Goal: Find specific page/section: Find specific page/section

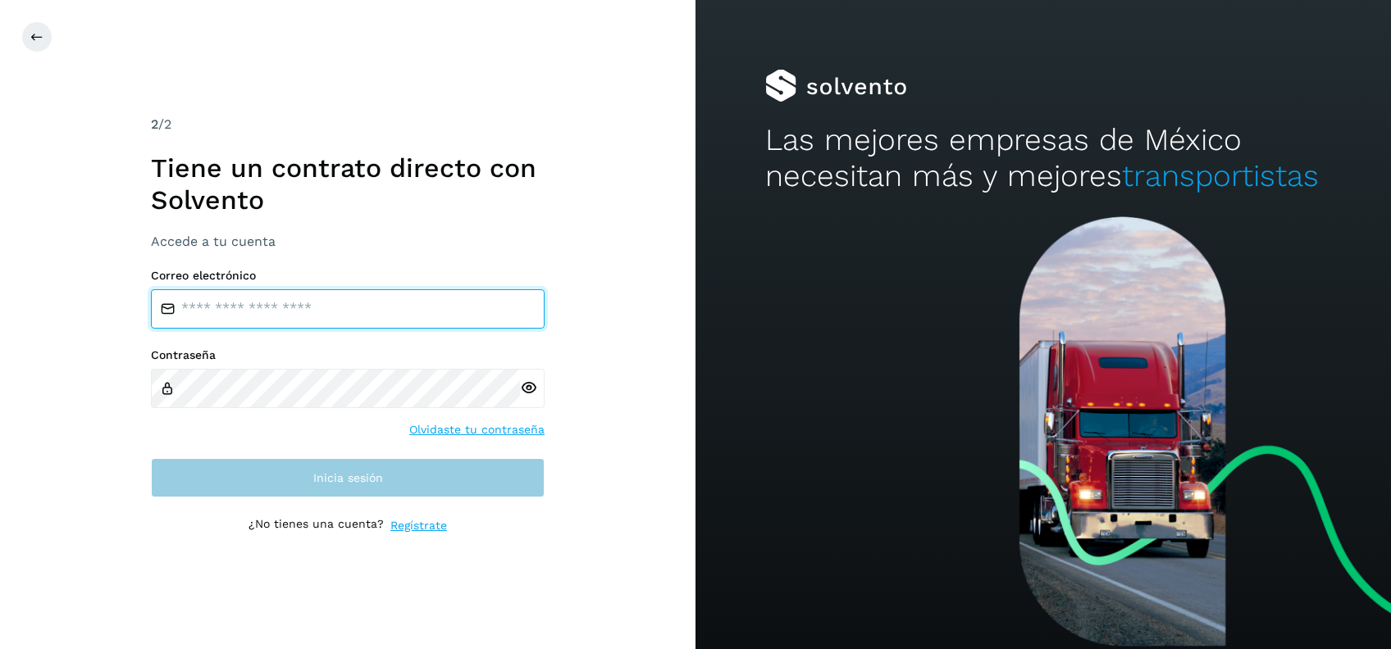
type input "**********"
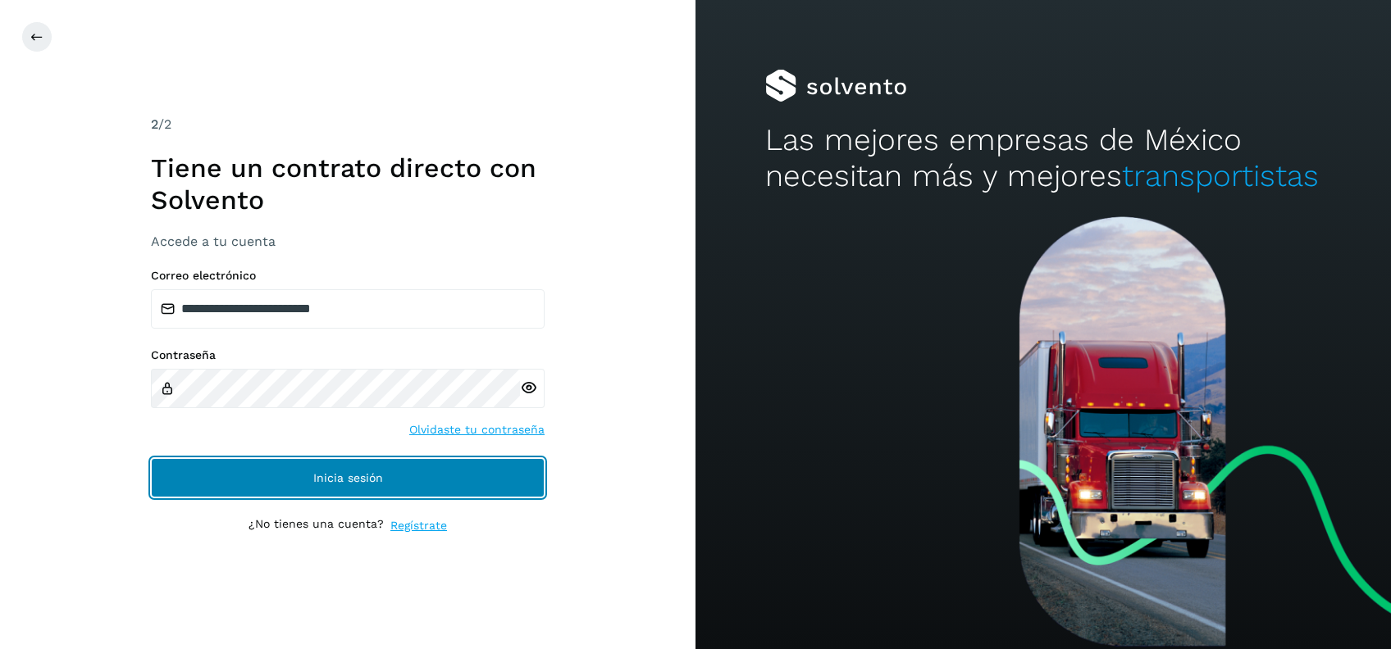
click at [349, 481] on span "Inicia sesión" at bounding box center [348, 477] width 70 height 11
click at [411, 472] on button "Inicia sesión" at bounding box center [348, 477] width 394 height 39
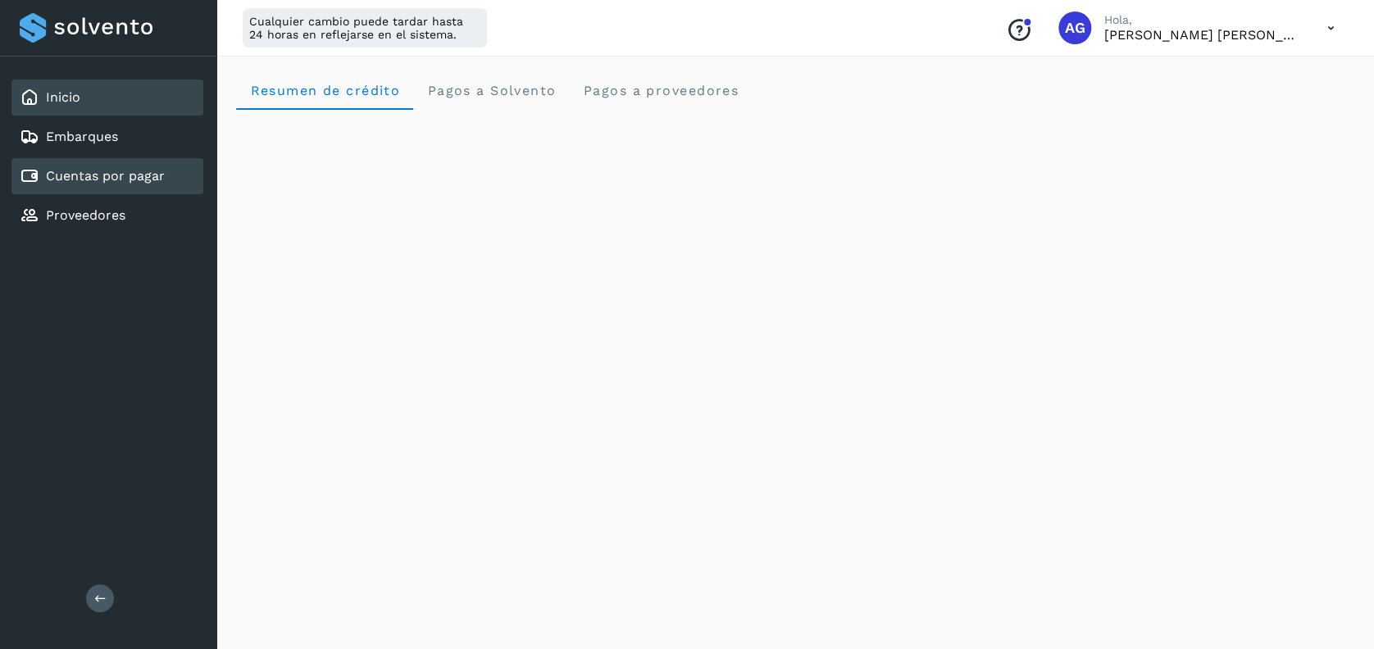
click at [162, 187] on div "Cuentas por pagar" at bounding box center [107, 176] width 192 height 36
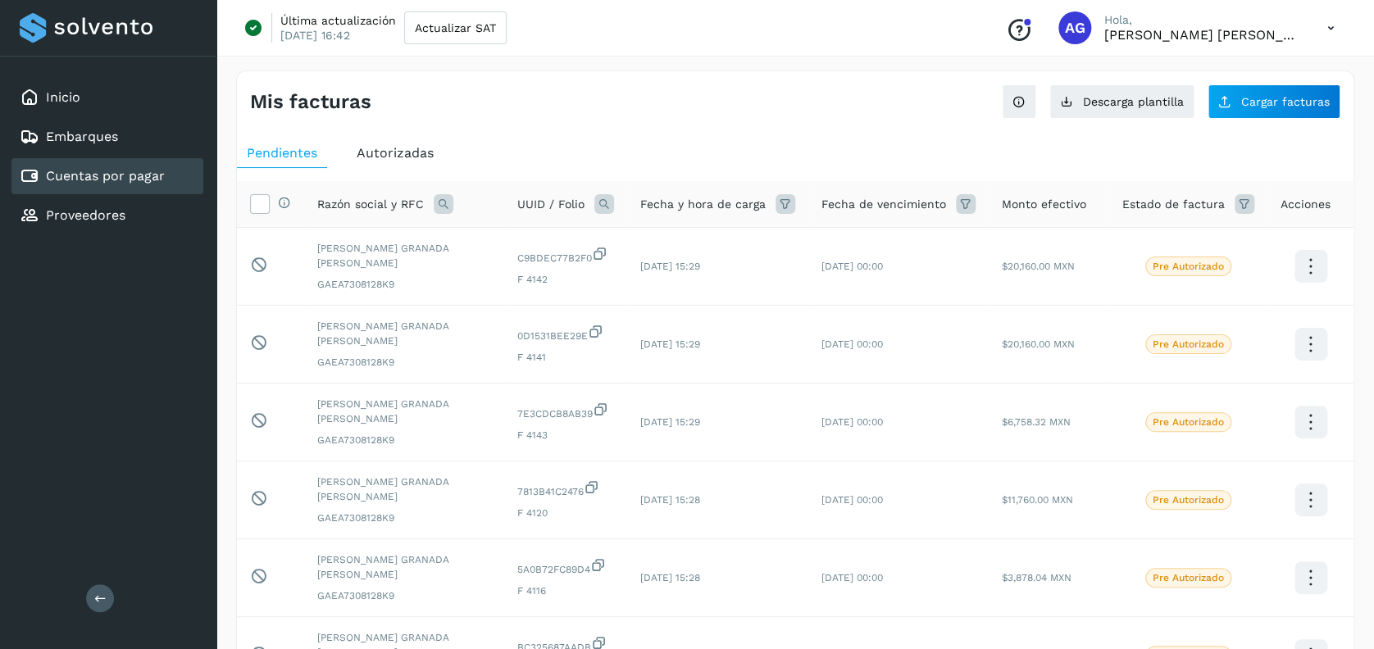
scroll to position [399, 0]
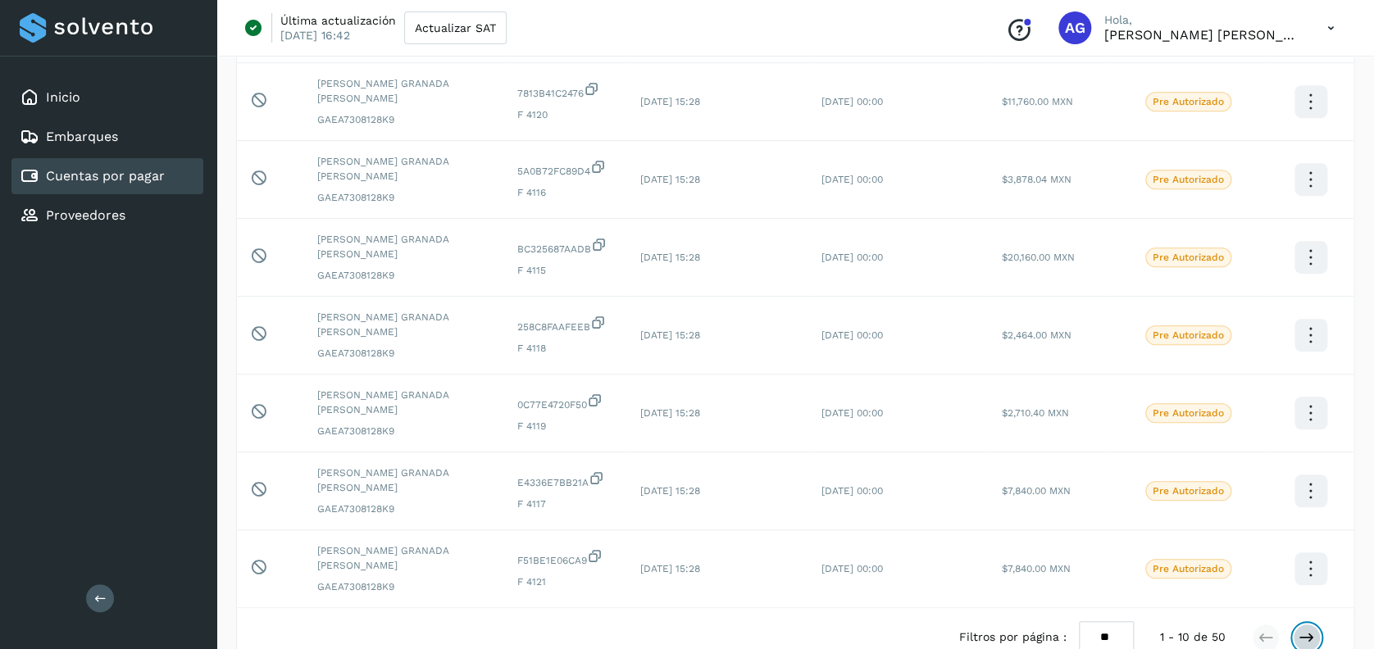
click at [1308, 630] on icon at bounding box center [1307, 638] width 16 height 16
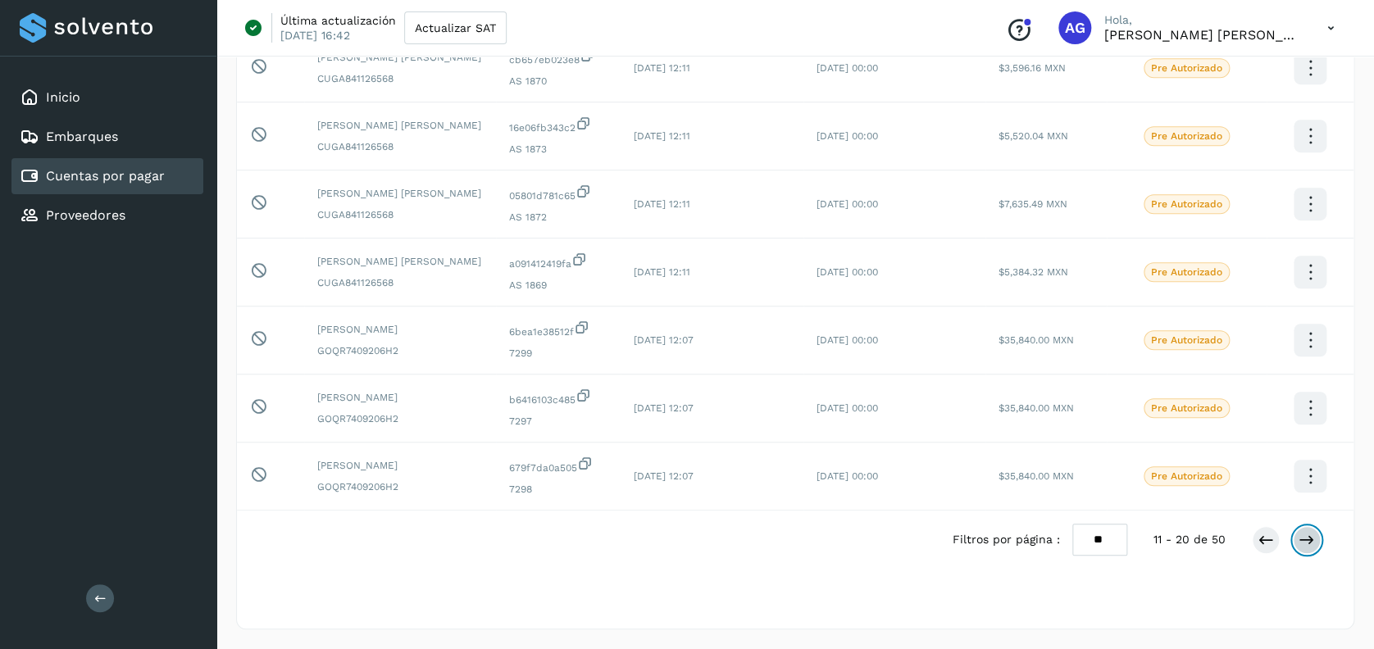
click at [1308, 538] on icon at bounding box center [1307, 540] width 16 height 16
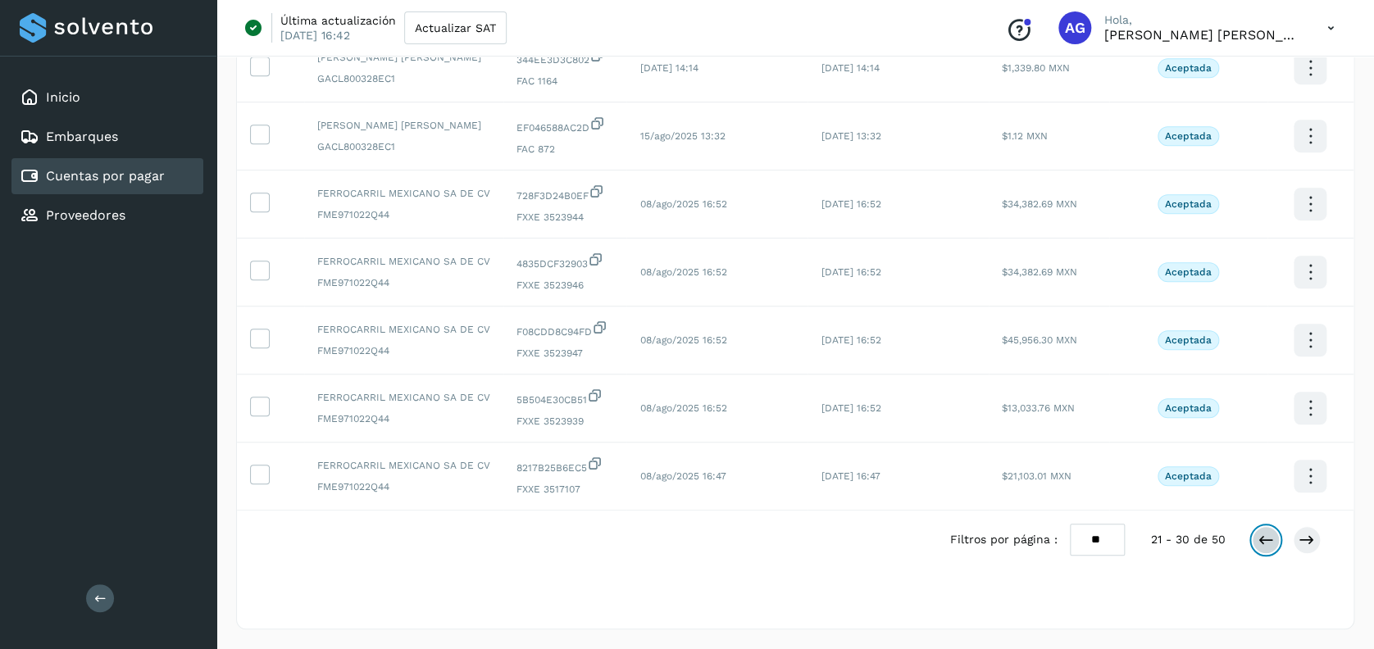
click at [1261, 540] on icon at bounding box center [1266, 540] width 16 height 16
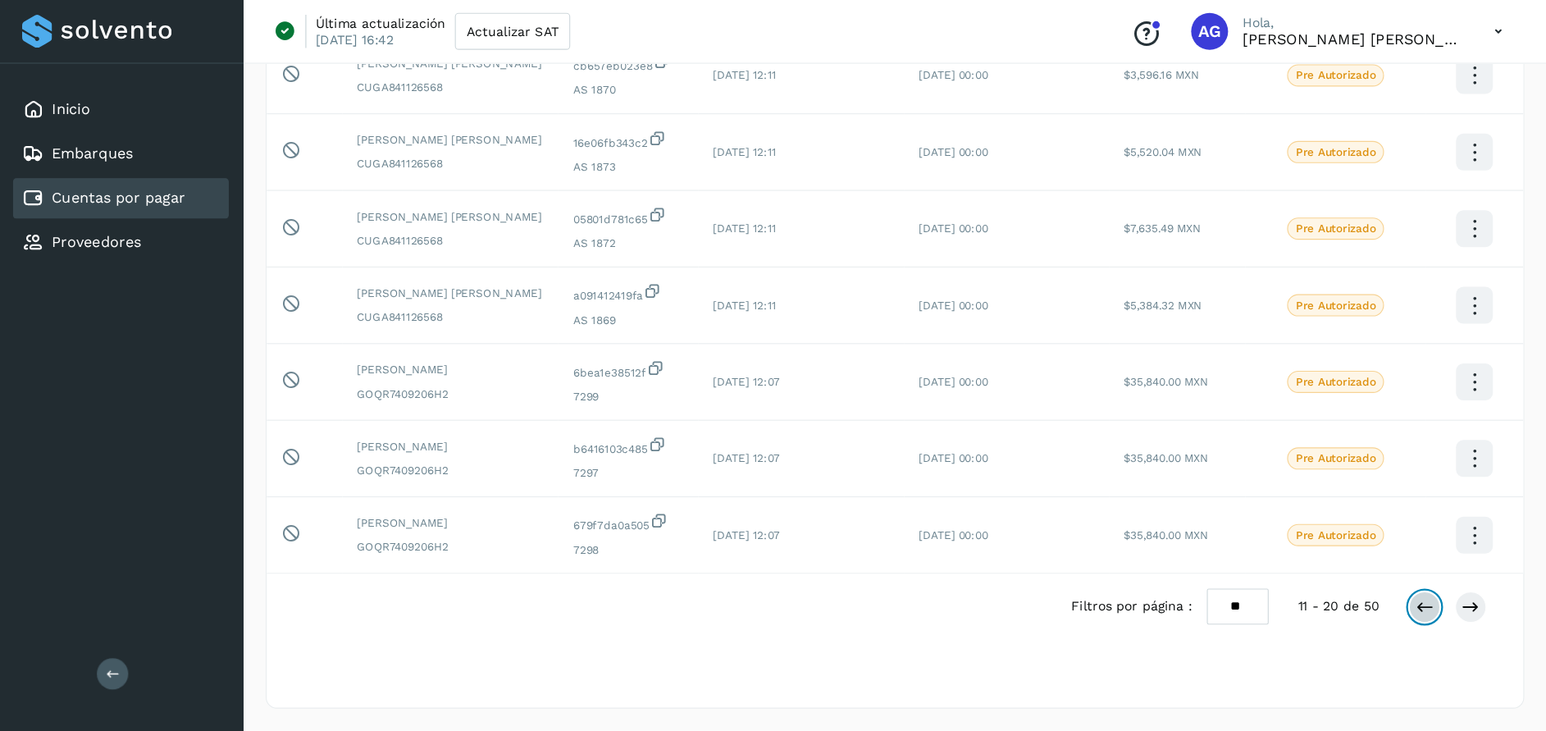
scroll to position [317, 0]
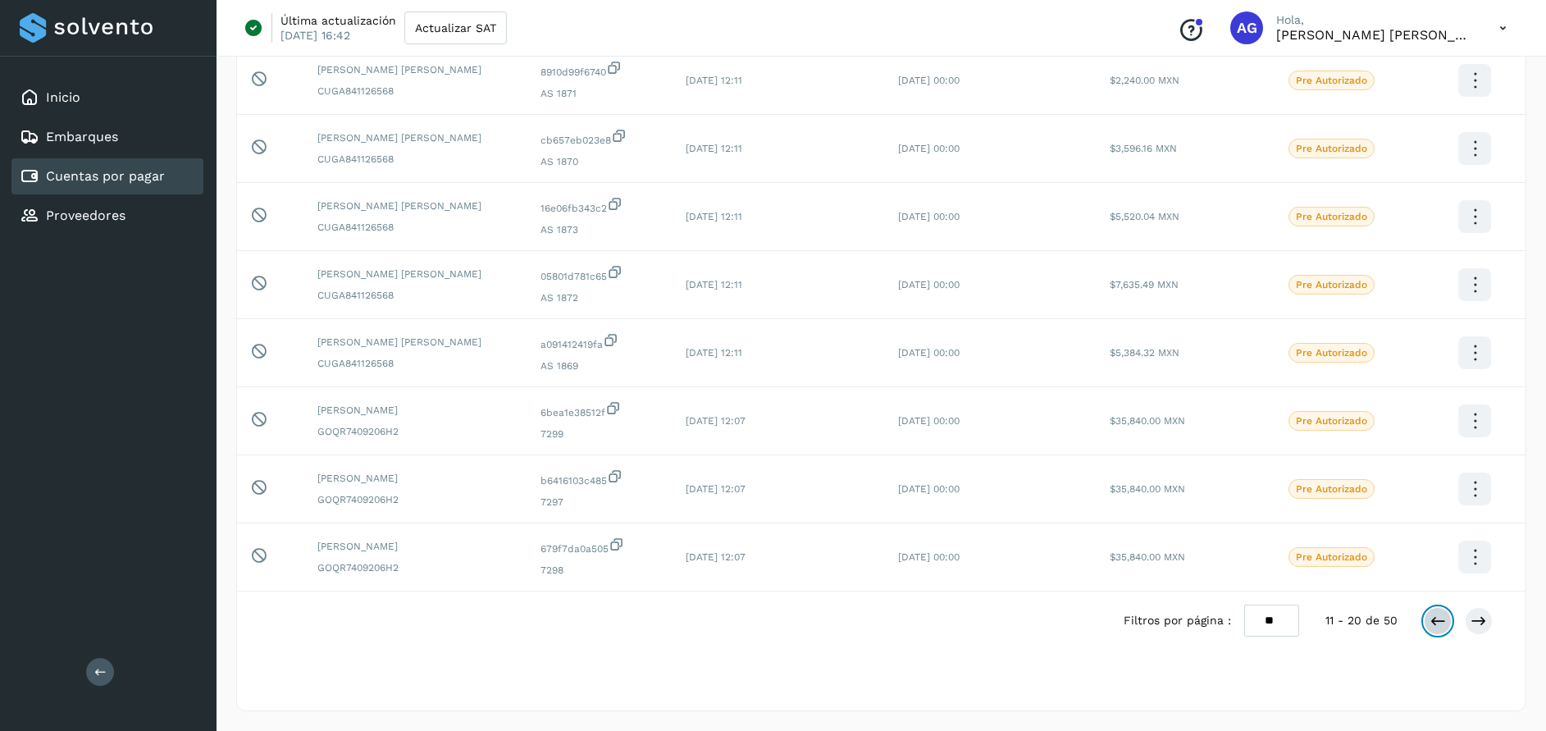
click at [1390, 621] on icon at bounding box center [1437, 621] width 16 height 16
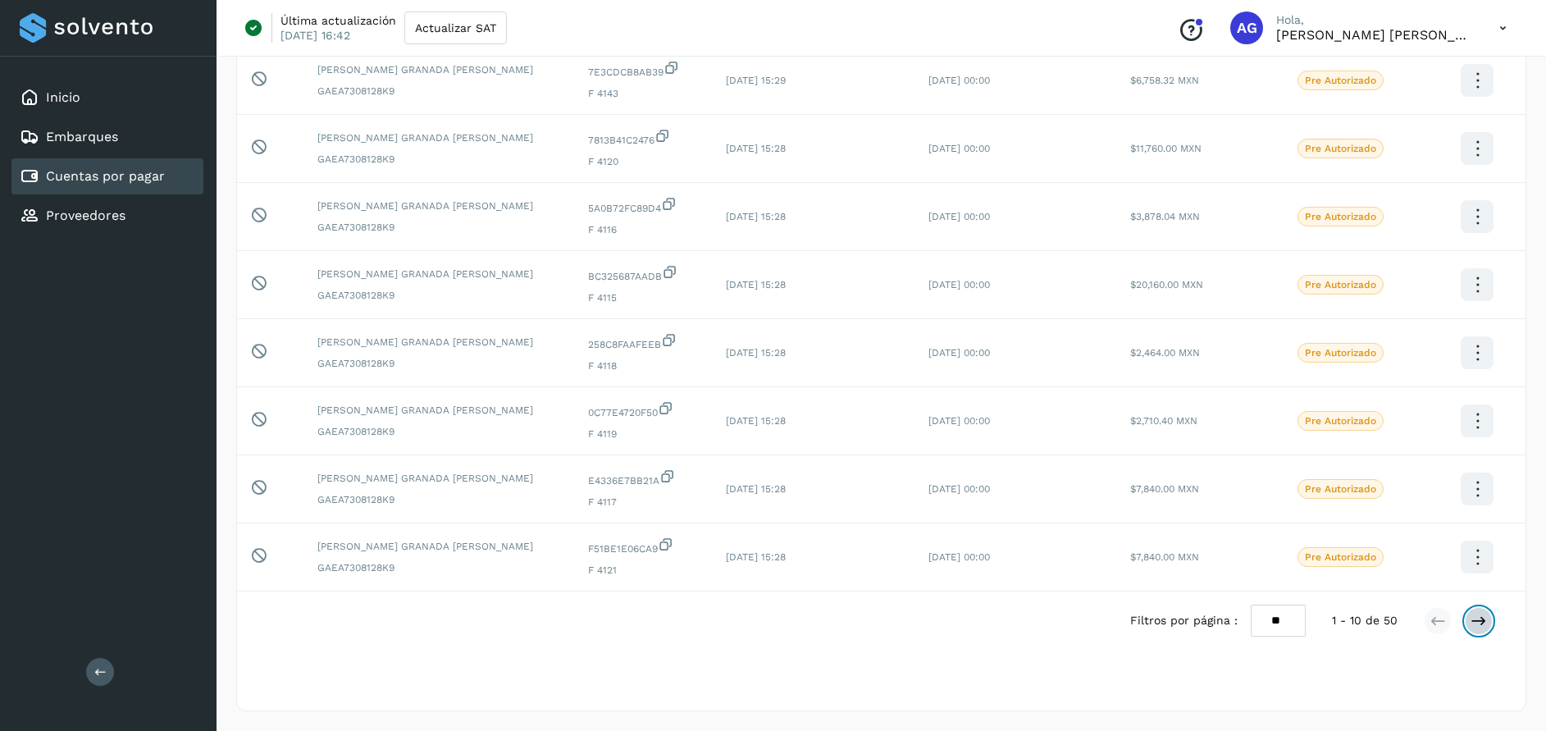
click at [1390, 619] on icon at bounding box center [1478, 621] width 16 height 16
click at [1390, 619] on div "Filtros por página : ** ** ** 1 - 10 de 50" at bounding box center [1324, 620] width 389 height 32
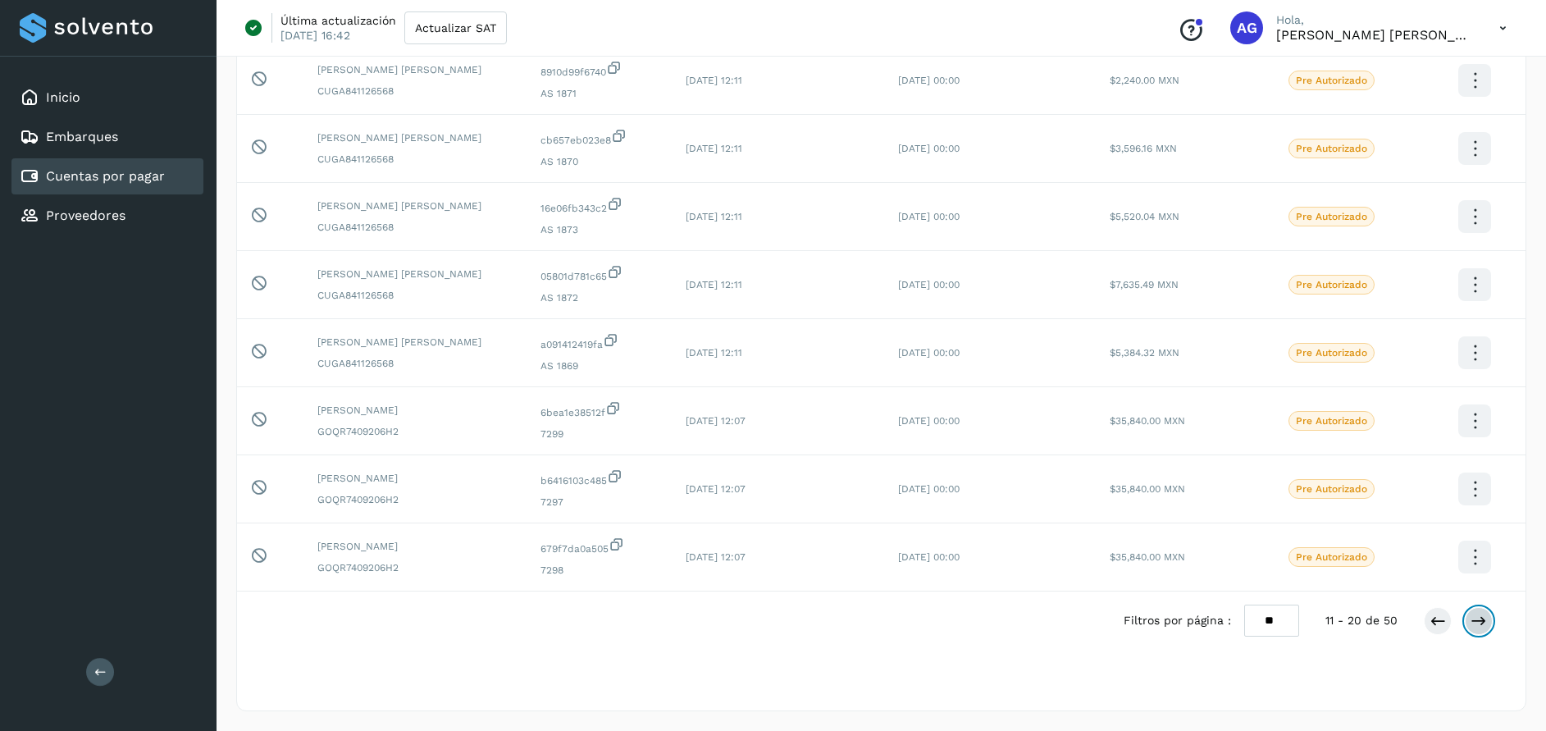
click at [1390, 623] on icon at bounding box center [1478, 621] width 16 height 16
click at [1390, 623] on div "Filtros por página : ** ** ** 11 - 20 de 50" at bounding box center [881, 620] width 1288 height 58
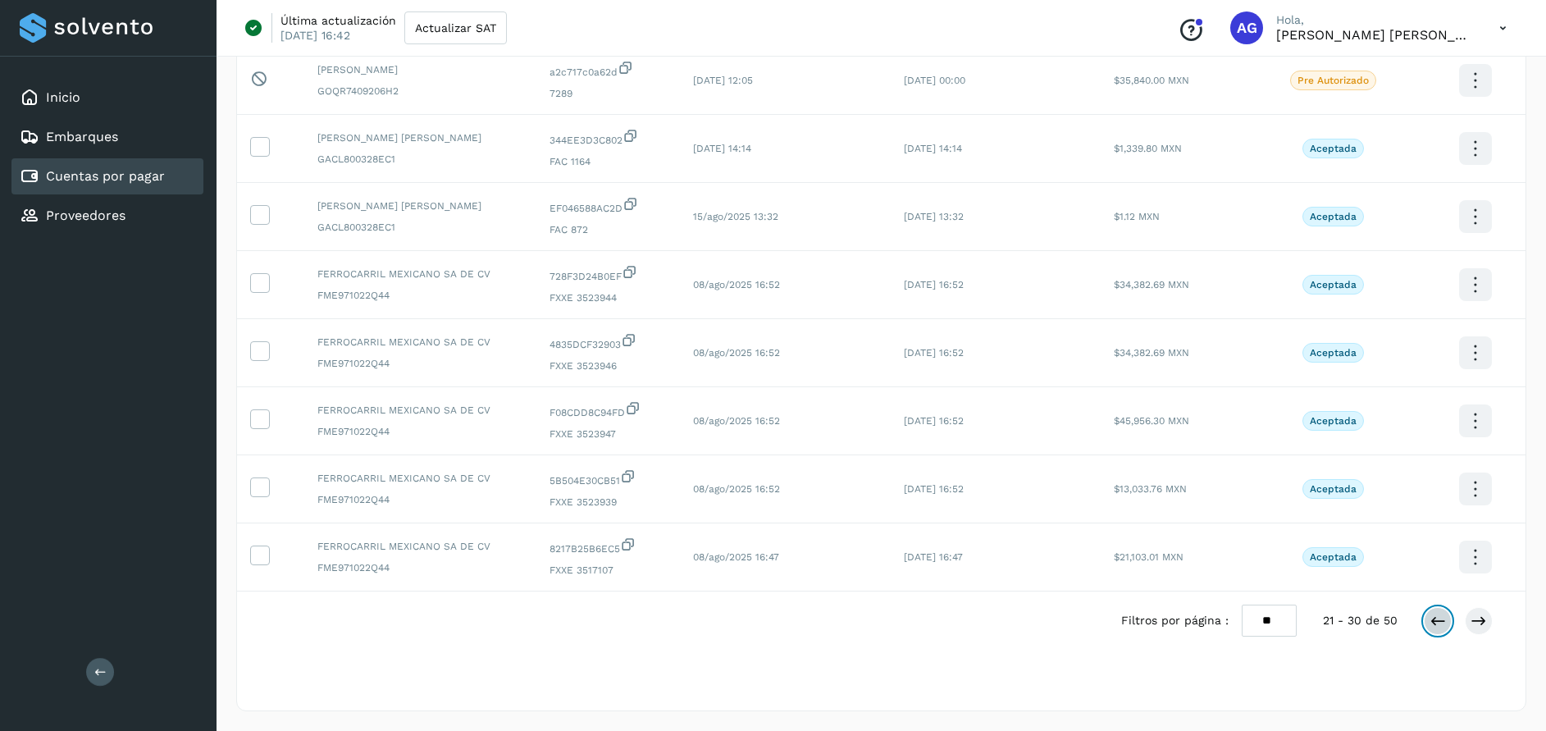
click at [1390, 613] on icon at bounding box center [1437, 621] width 16 height 16
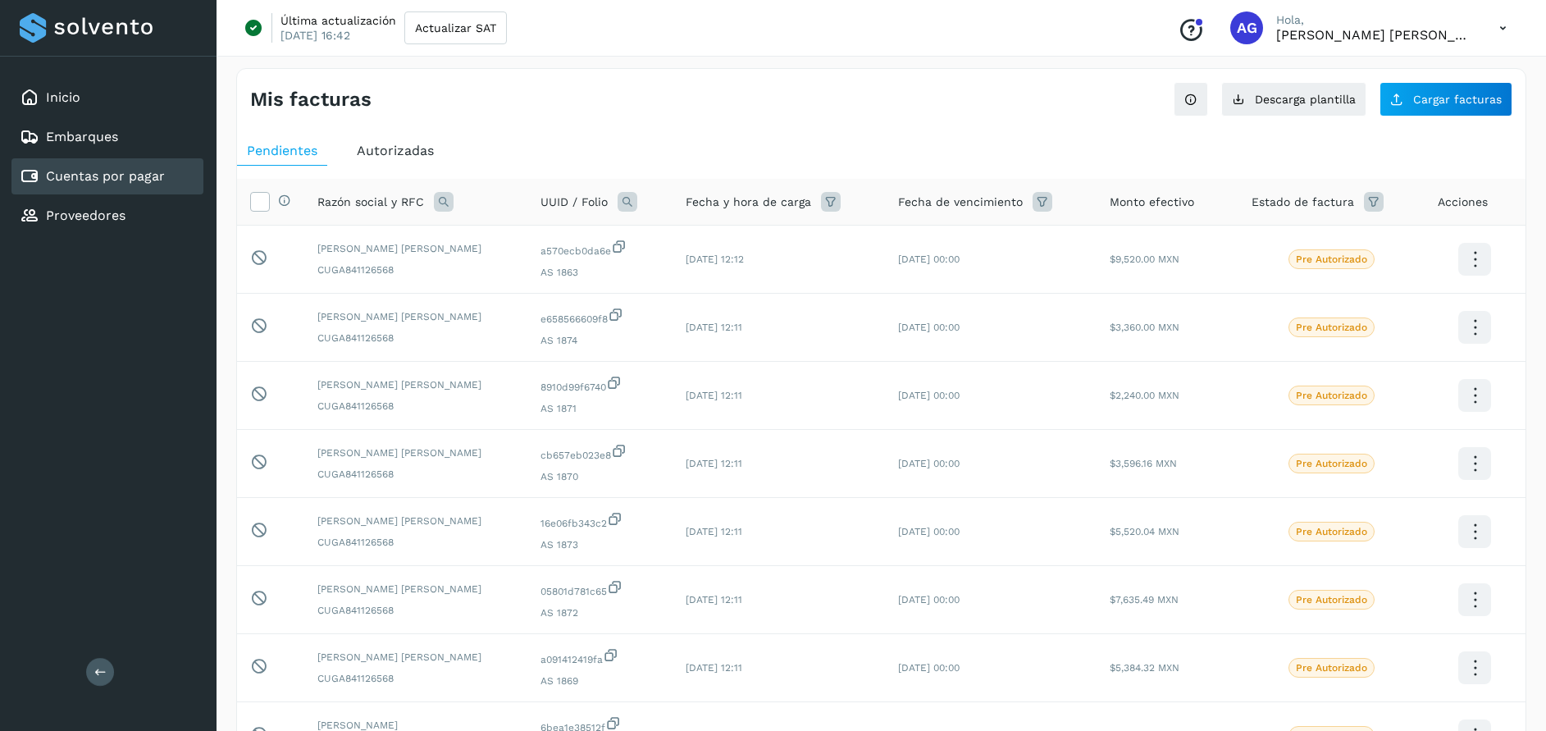
scroll to position [283, 0]
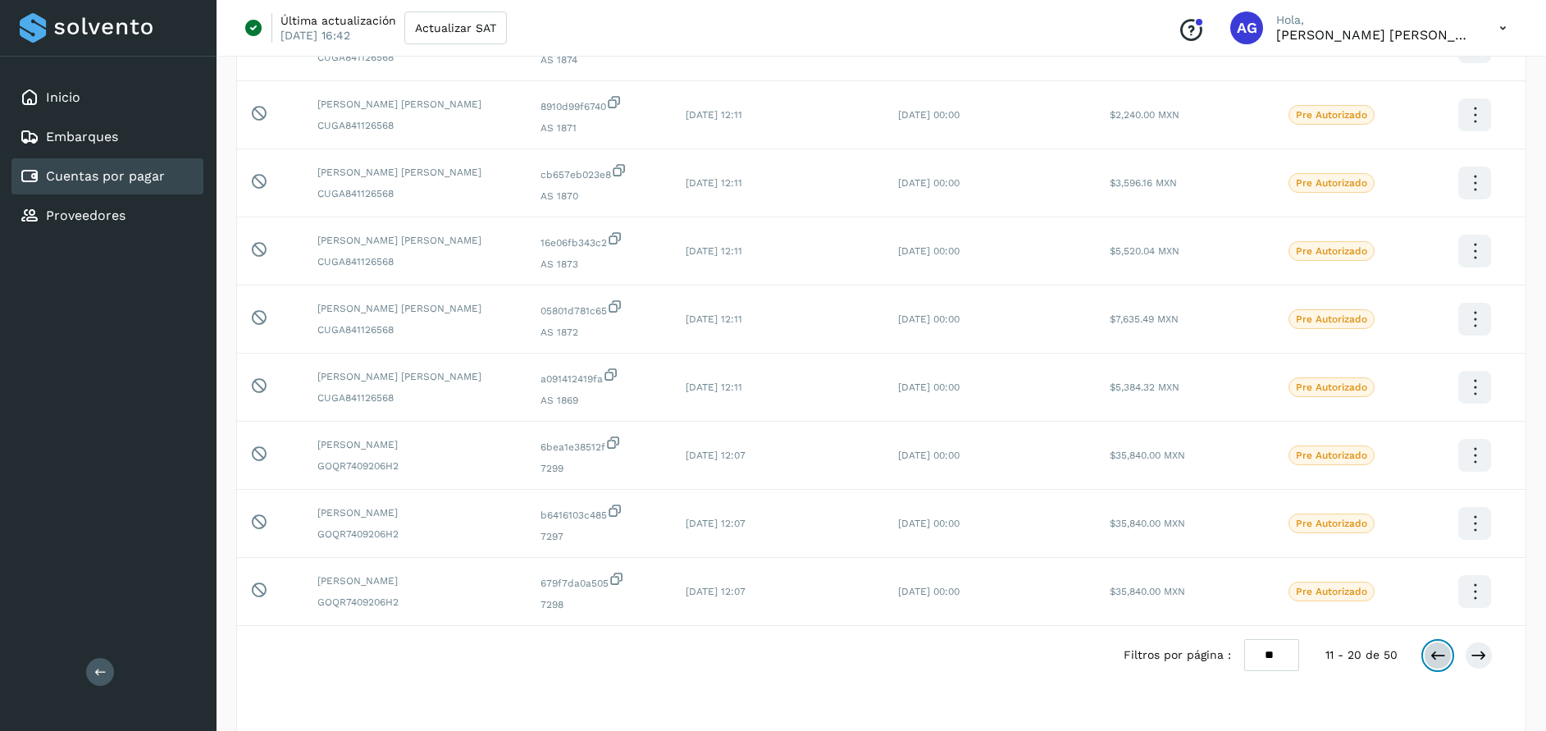
click at [1390, 649] on button at bounding box center [1438, 655] width 28 height 28
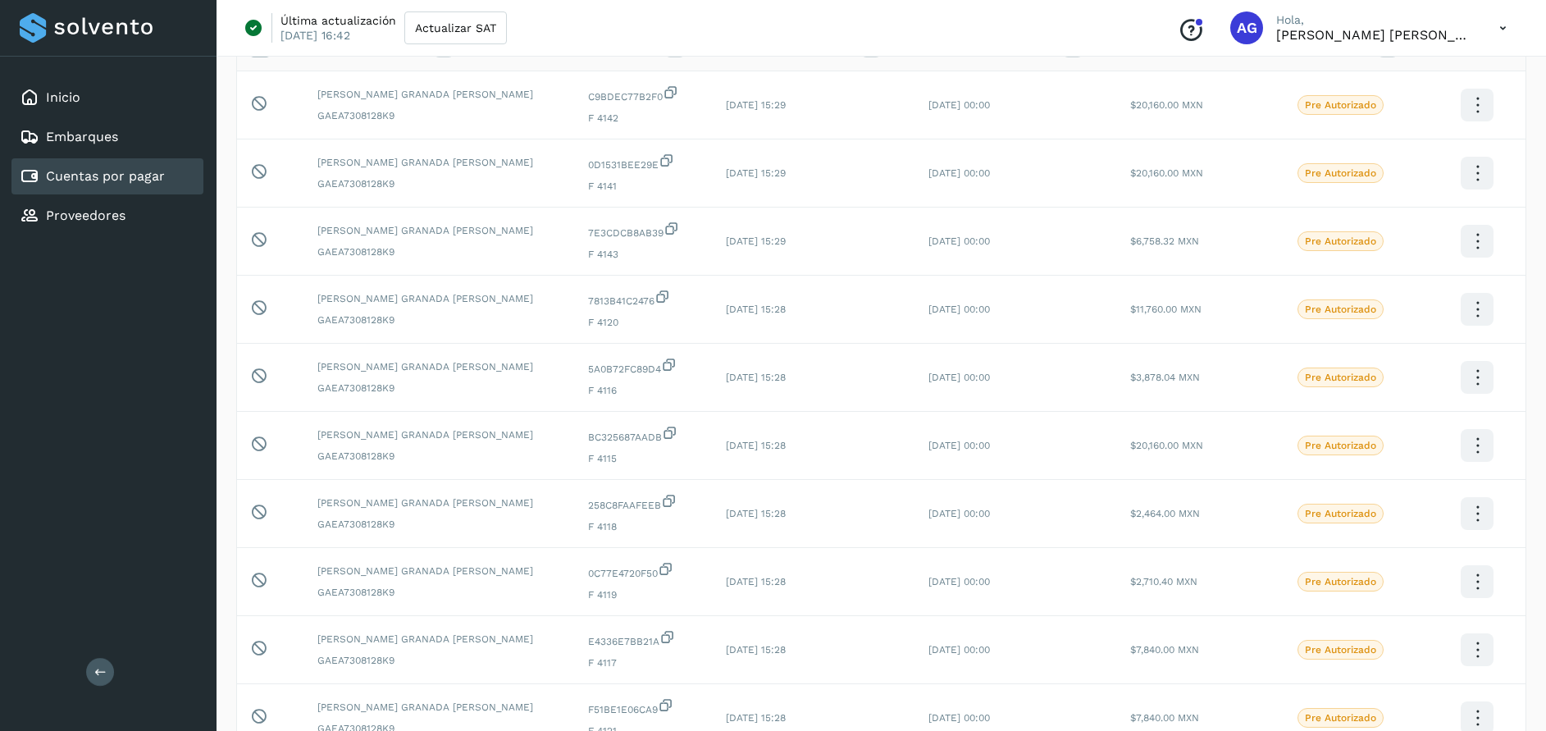
scroll to position [93, 0]
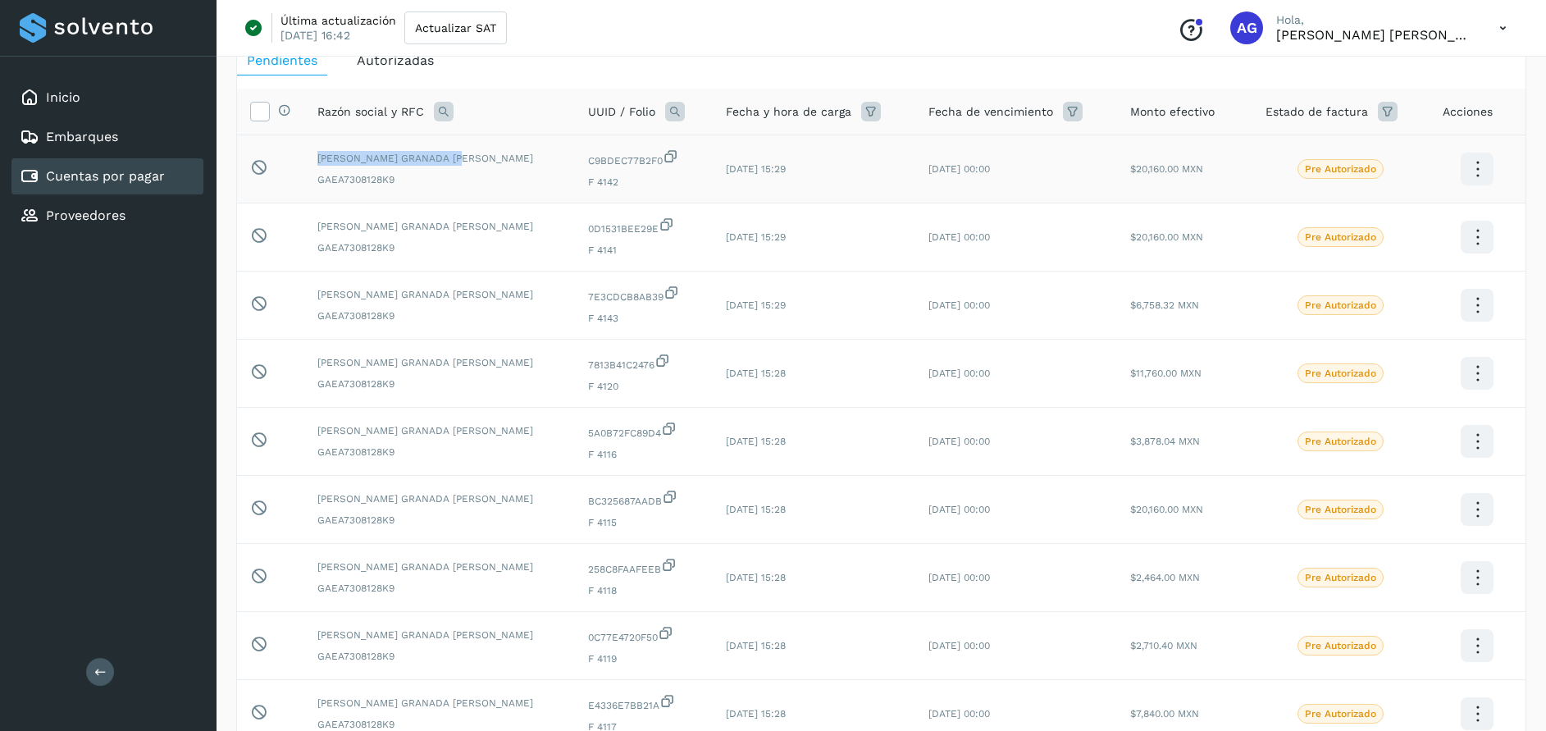
drag, startPoint x: 465, startPoint y: 154, endPoint x: 312, endPoint y: 153, distance: 153.4
click at [312, 153] on td "[PERSON_NAME] GRANADA [PERSON_NAME] GAEA7308128K9" at bounding box center [439, 169] width 271 height 68
copy span "[PERSON_NAME] GRANADA [PERSON_NAME]"
click at [144, 89] on div "Inicio" at bounding box center [107, 98] width 192 height 36
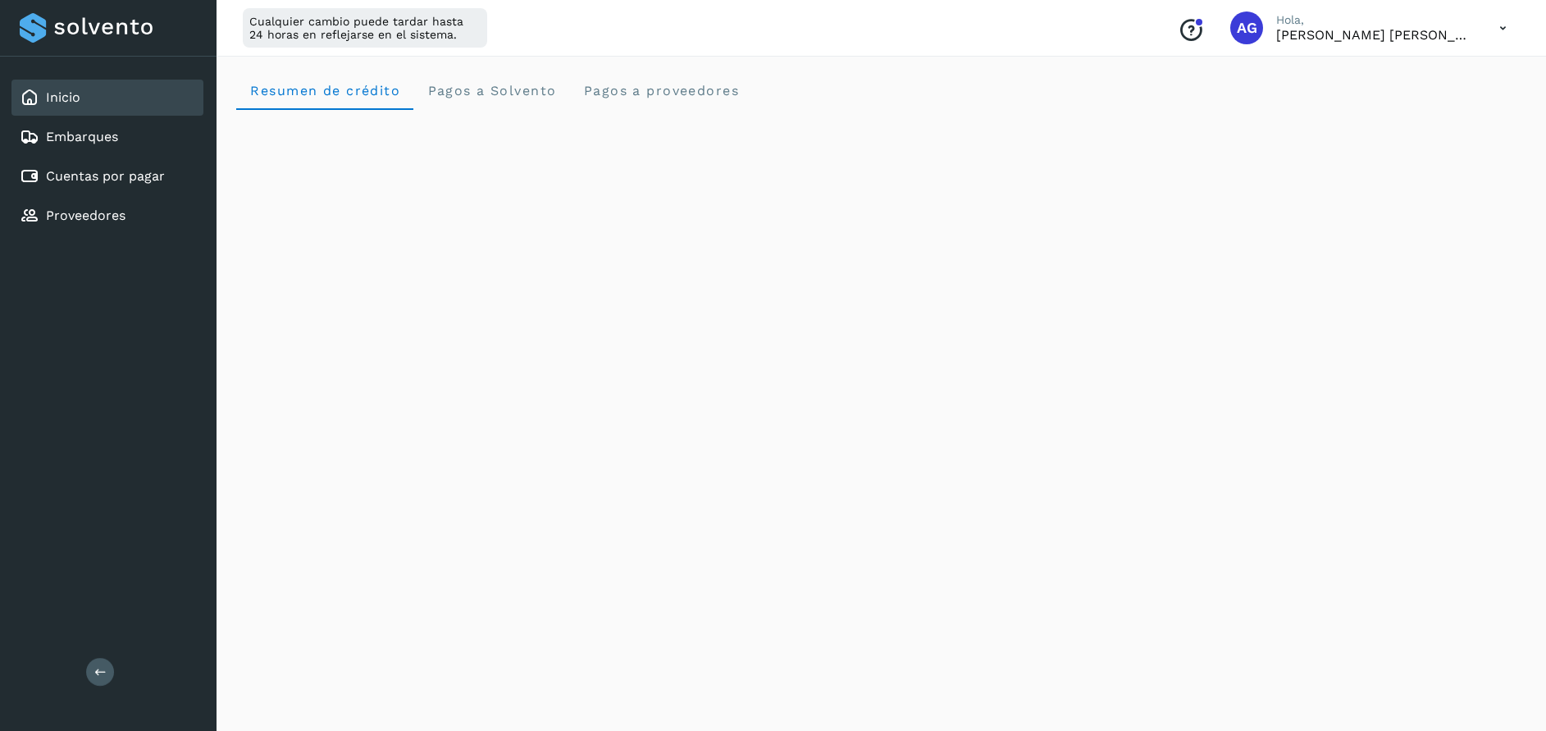
scroll to position [315, 0]
